Goal: Task Accomplishment & Management: Manage account settings

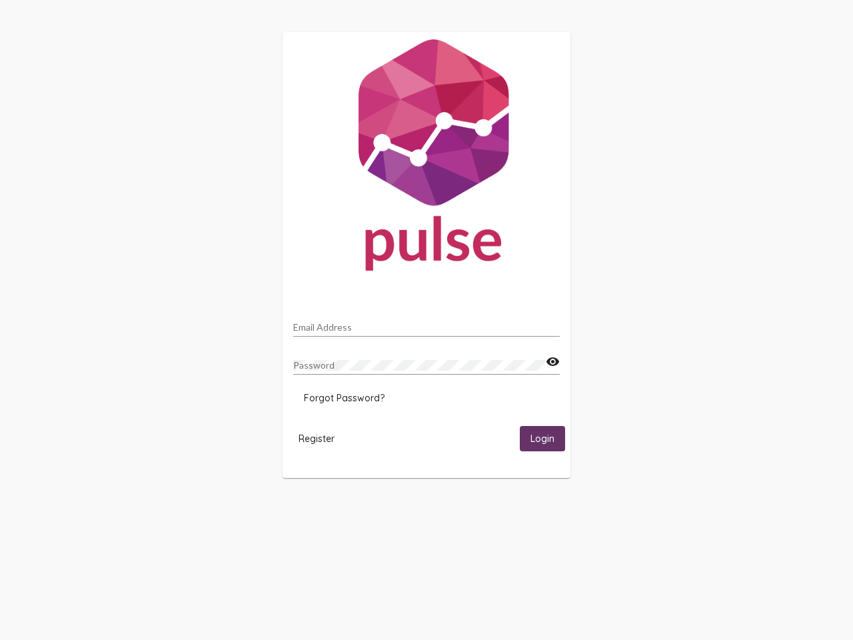
click at [426, 323] on input "Email Address" at bounding box center [426, 327] width 266 height 11
click at [552, 362] on mat-icon "visibility" at bounding box center [553, 362] width 14 height 16
click at [344, 398] on span "Forgot Password?" at bounding box center [344, 398] width 81 height 12
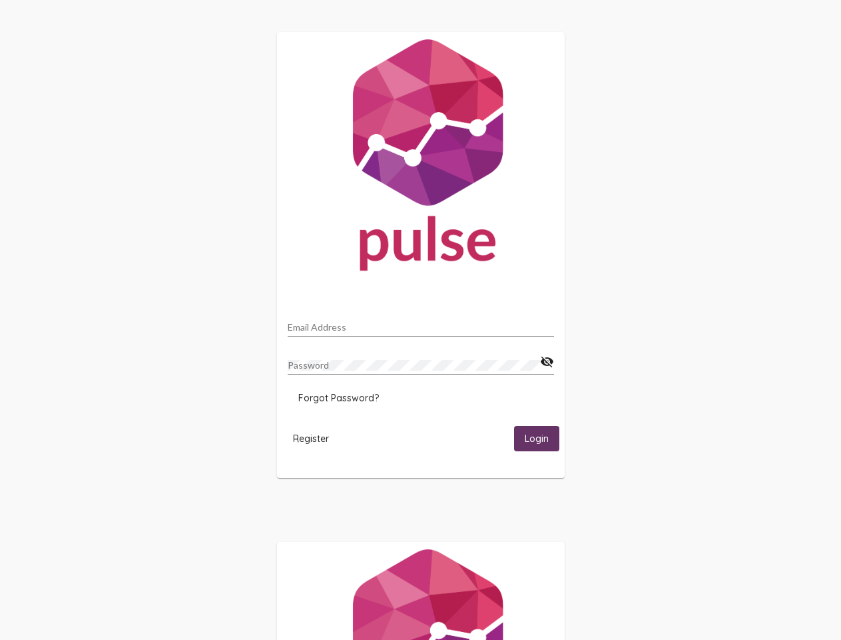
click at [316, 438] on span "Register" at bounding box center [311, 438] width 36 height 12
click at [542, 438] on span "Login" at bounding box center [537, 439] width 24 height 12
